Goal: Check status: Check status

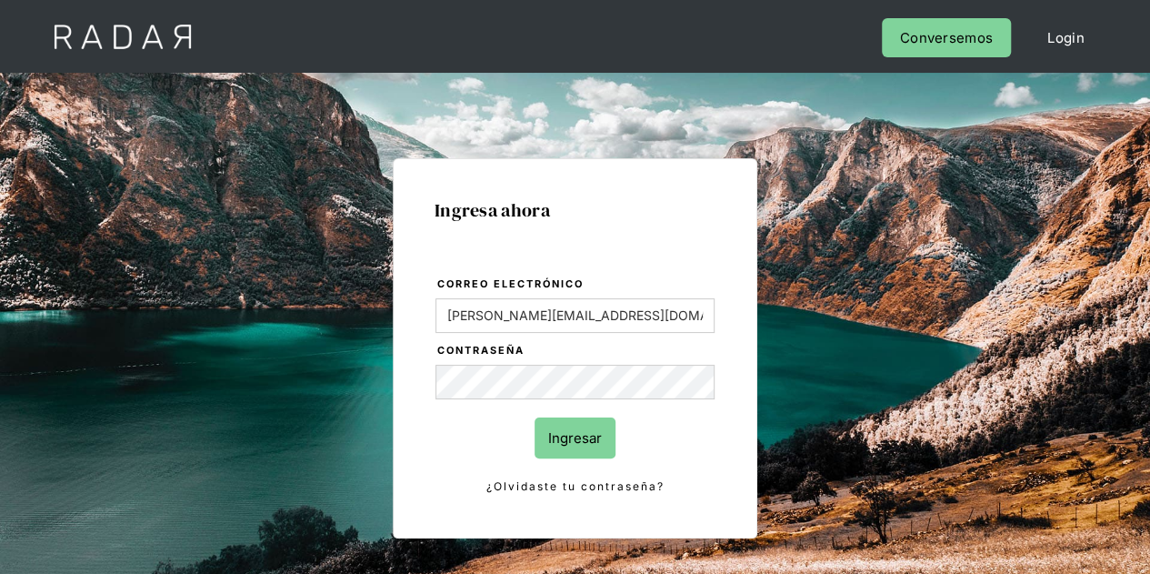
click at [591, 428] on input "Ingresar" at bounding box center [575, 437] width 81 height 41
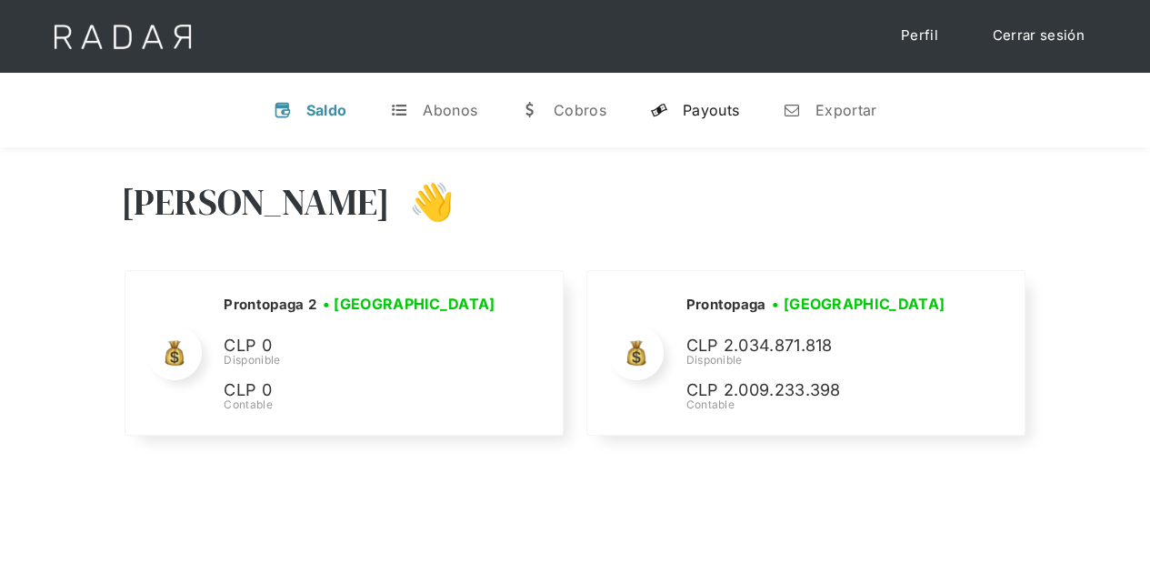
click at [718, 112] on div "Payouts" at bounding box center [711, 110] width 56 height 18
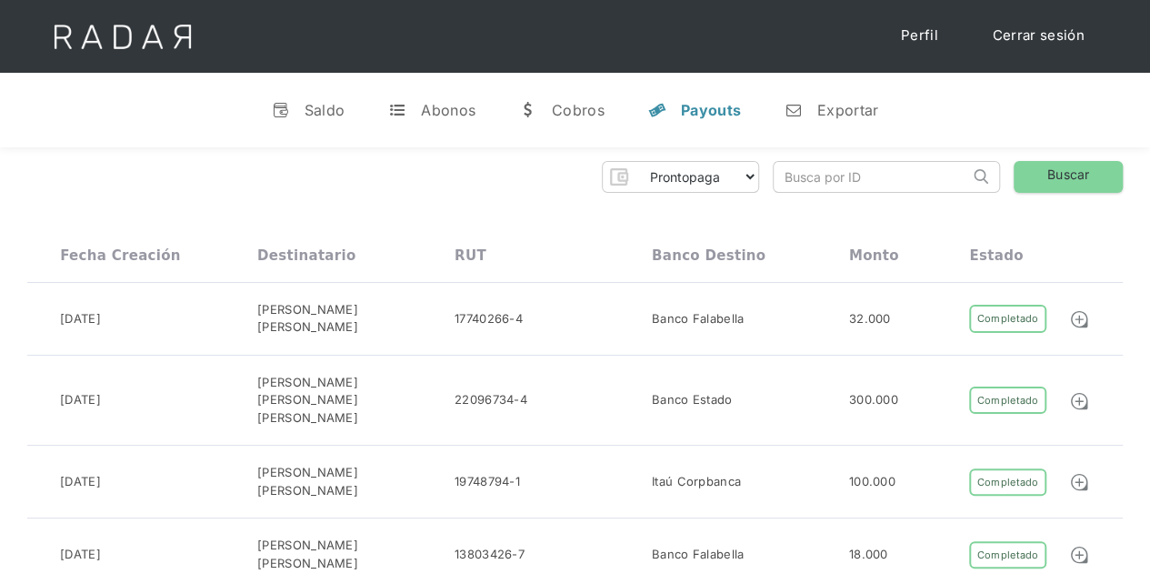
click at [886, 179] on input "search" at bounding box center [871, 177] width 195 height 30
paste input "ee1f55fc-32ec-4a4e-8763-9b3f4f318309"
click at [1051, 179] on link "Buscar" at bounding box center [1068, 177] width 109 height 32
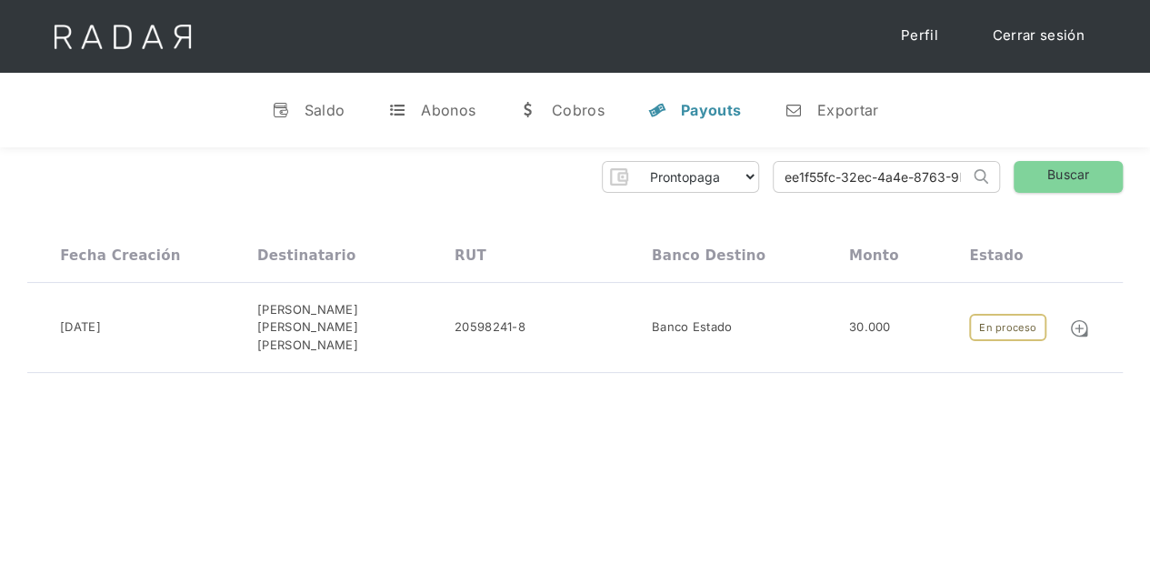
click at [1124, 345] on div "Prontopaga Prontopaga 2 Thank you! Your submission has been received! Oops! Som…" at bounding box center [575, 267] width 1150 height 240
click at [841, 187] on input "ee1f55fc-32ec-4a4e-8763-9b3f4f318309" at bounding box center [871, 177] width 195 height 30
paste input "f8404fbf-9c15-43d5-a8b7-3a2814910fc0"
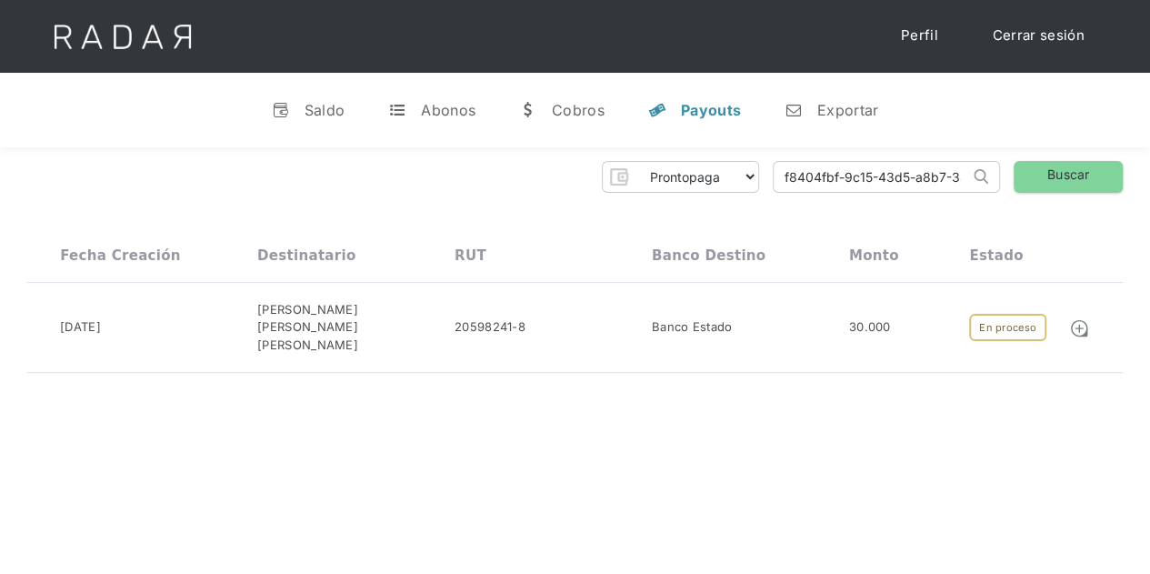
scroll to position [0, 75]
type input "f8404fbf-9c15-43d5-a8b7-3a2814910fc0"
click at [1062, 177] on link "Buscar" at bounding box center [1068, 177] width 109 height 32
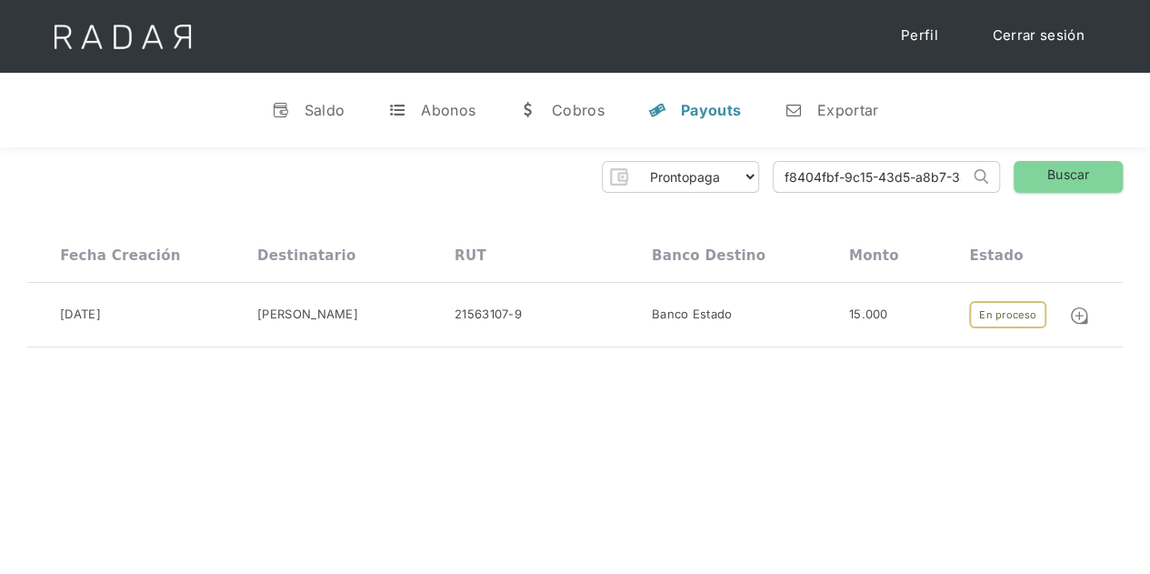
click at [0, 359] on div "Prontopaga Prontopaga 2 Thank you! Your submission has been received! Oops! Som…" at bounding box center [575, 254] width 1150 height 215
click at [822, 167] on input "f8404fbf-9c15-43d5-a8b7-3a2814910fc0" at bounding box center [871, 177] width 195 height 30
click input "Search" at bounding box center [0, 0] width 0 height 0
click at [1079, 186] on link "Buscar" at bounding box center [1068, 177] width 109 height 32
